Goal: Communication & Community: Answer question/provide support

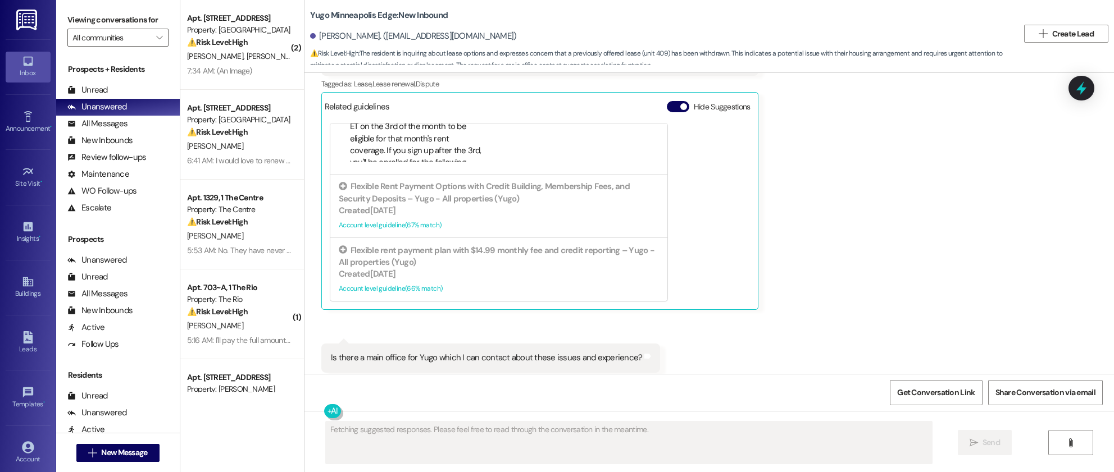
scroll to position [1934, 0]
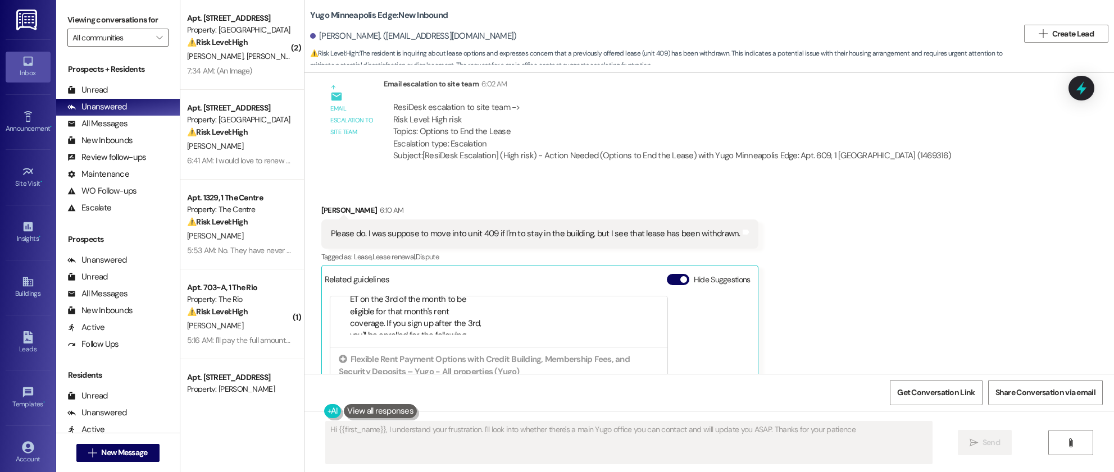
type textarea "Hi {{first_name}}, I understand your frustration. I'll look into whether there'…"
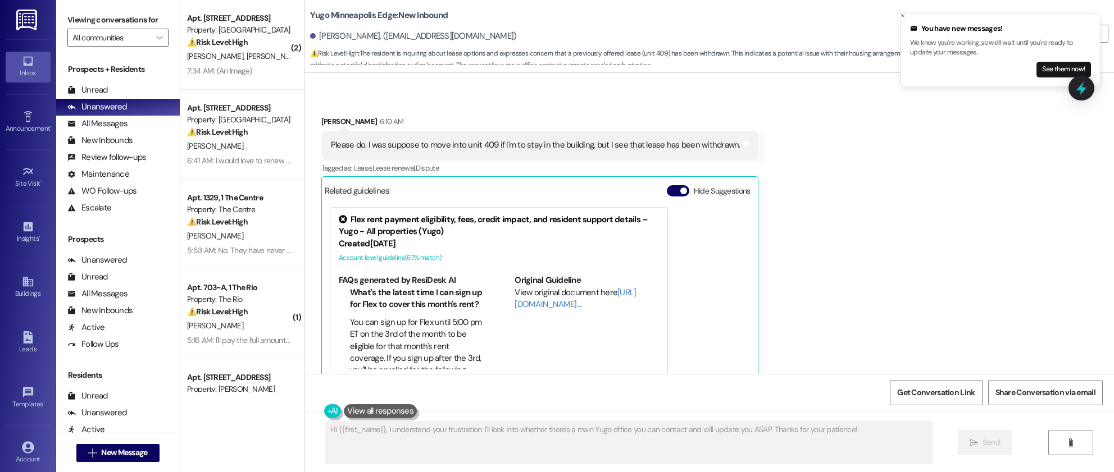
scroll to position [1863, 0]
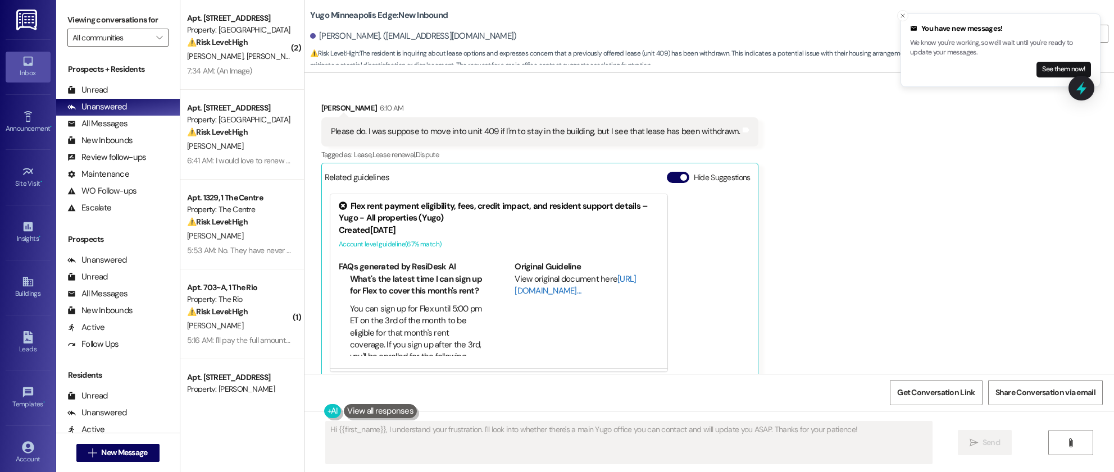
click at [526, 274] on link "[URL][DOMAIN_NAME]…" at bounding box center [574, 285] width 121 height 23
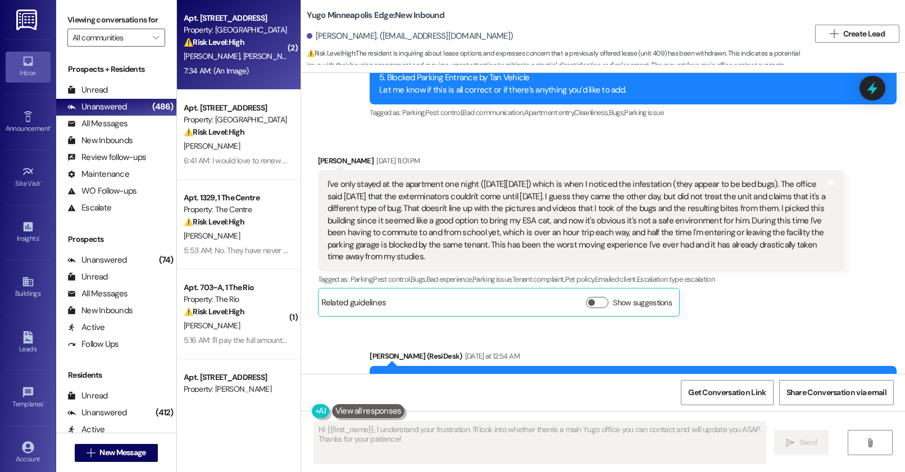
scroll to position [446, 0]
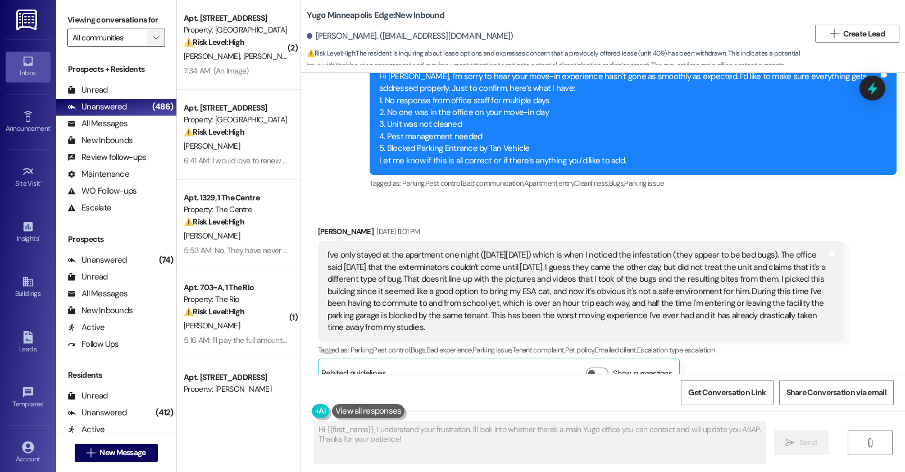
click at [153, 42] on icon "" at bounding box center [156, 37] width 6 height 9
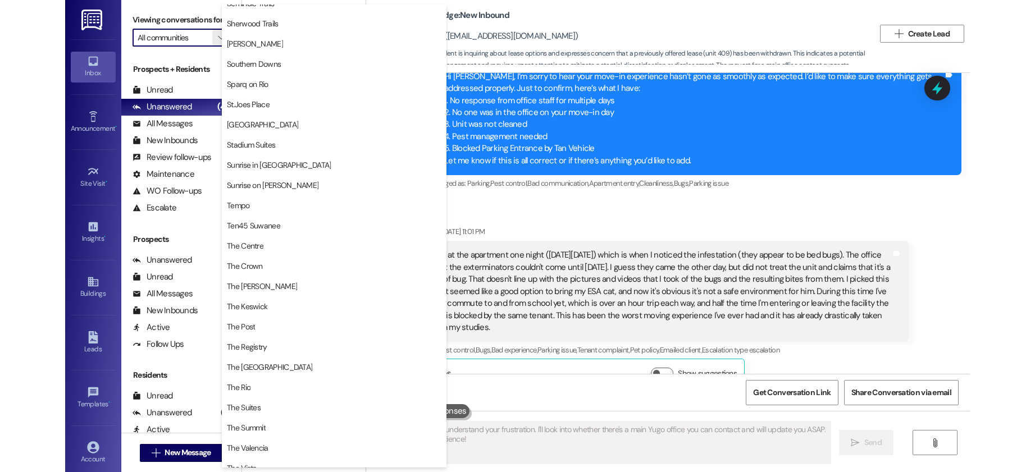
scroll to position [1033, 0]
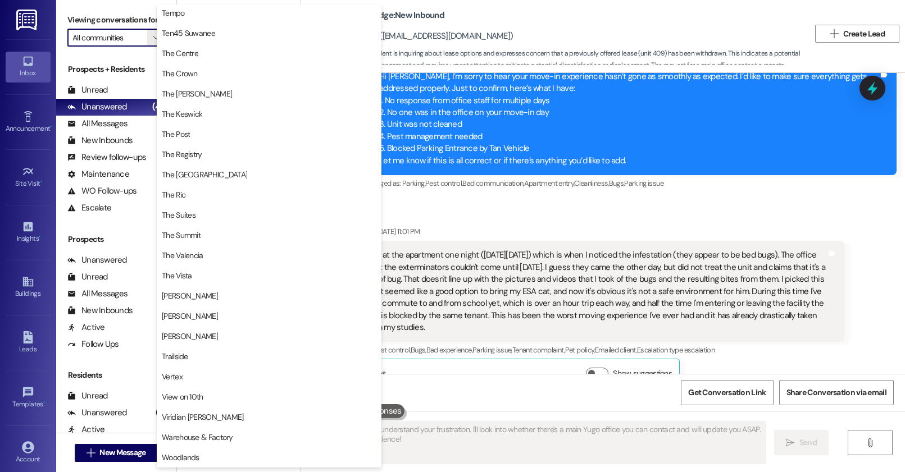
click at [484, 200] on div "Received via SMS [PERSON_NAME] [DATE] 11:01 PM I've only stayed at the apartmen…" at bounding box center [603, 298] width 604 height 196
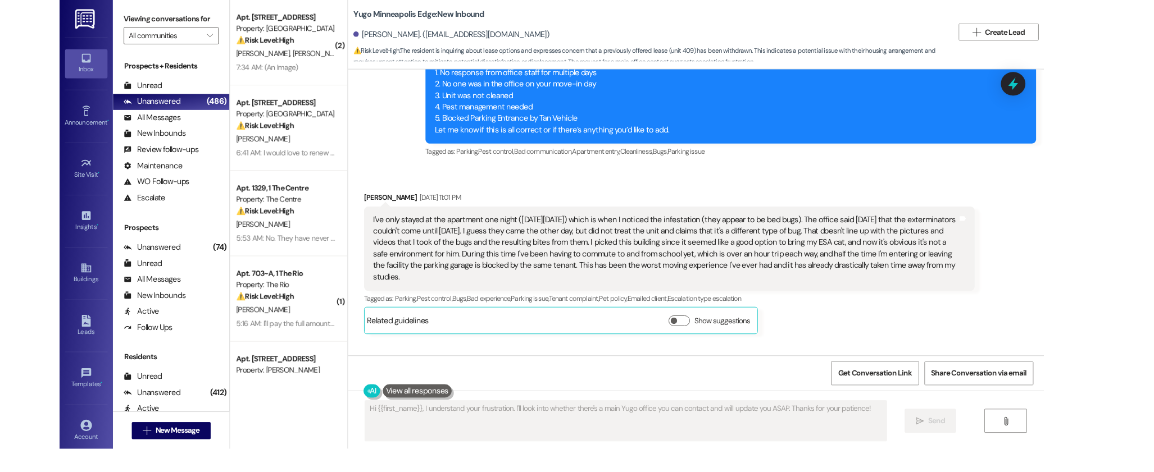
scroll to position [422, 0]
